Goal: Information Seeking & Learning: Learn about a topic

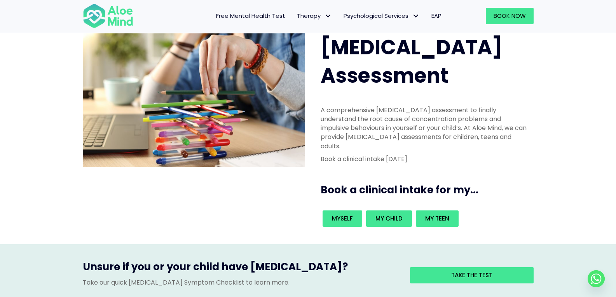
scroll to position [39, 0]
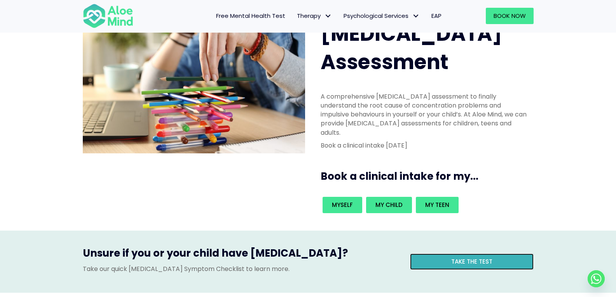
click at [453, 257] on span "Take the test" at bounding box center [471, 261] width 41 height 8
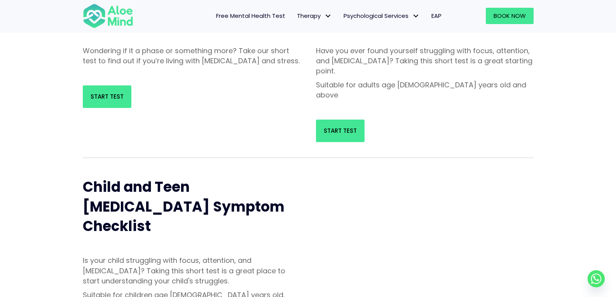
scroll to position [155, 0]
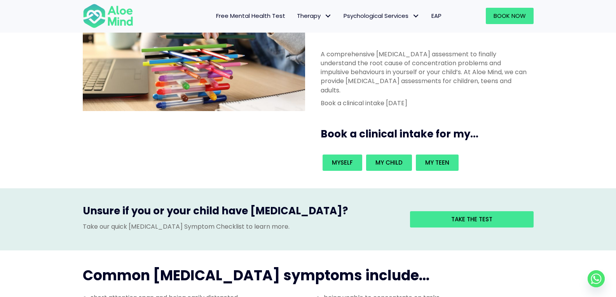
scroll to position [78, 0]
